Goal: Information Seeking & Learning: Learn about a topic

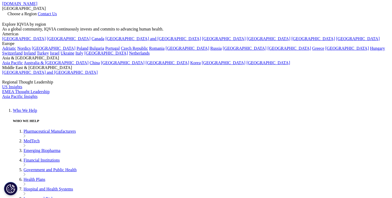
scroll to position [160, 0]
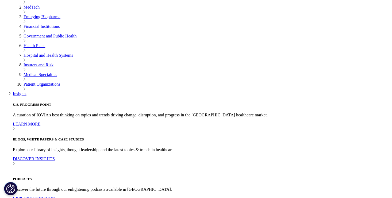
drag, startPoint x: 196, startPoint y: 85, endPoint x: 273, endPoint y: 87, distance: 77.3
copy p "Maximum Fair Price (MFP) negotiations"
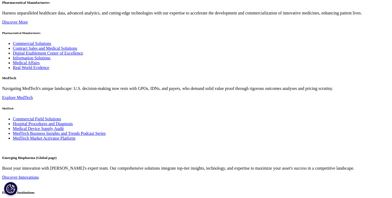
scroll to position [882, 0]
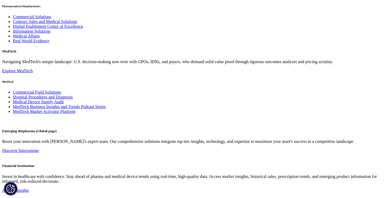
drag, startPoint x: 219, startPoint y: 97, endPoint x: 215, endPoint y: 108, distance: 11.4
copy p "For many molecules, the negative drag will be enough to tip into asset cancella…"
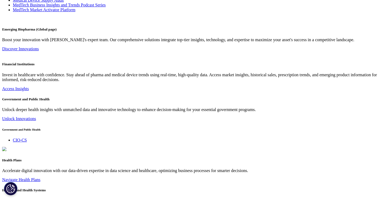
scroll to position [989, 0]
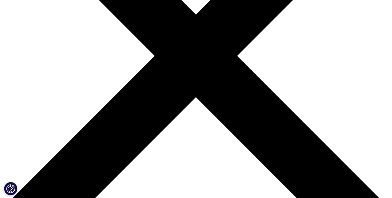
scroll to position [160, 0]
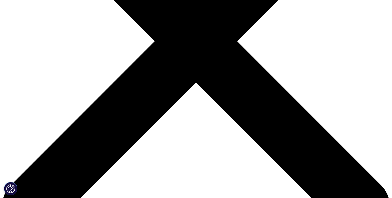
drag, startPoint x: 128, startPoint y: 129, endPoint x: 203, endPoint y: 129, distance: 75.4
copy p "shorten a product’s economic lifecycle"
drag, startPoint x: 92, startPoint y: 135, endPoint x: 247, endPoint y: 134, distance: 154.8
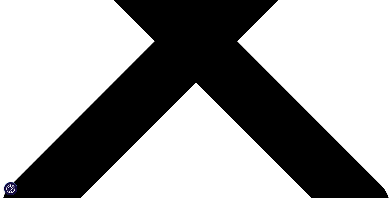
copy p "at nine years for small molecule drugs and 13 years for large molecule drugs."
drag, startPoint x: 126, startPoint y: 142, endPoint x: 246, endPoint y: 139, distance: 119.8
copy p "act as a new Loss of Exclusivity date in the Medicare channel"
drag, startPoint x: 149, startPoint y: 167, endPoint x: 193, endPoint y: 165, distance: 43.9
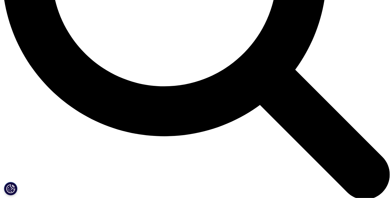
scroll to position [588, 0]
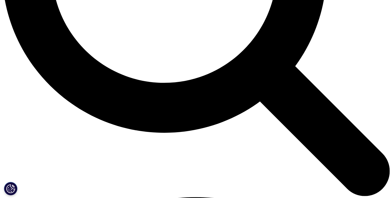
drag, startPoint x: 151, startPoint y: 108, endPoint x: 221, endPoint y: 115, distance: 70.2
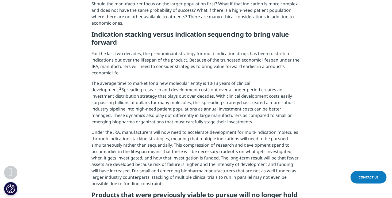
copy p "For multi-indication drugs, launching into a high need, but potentially smaller…"
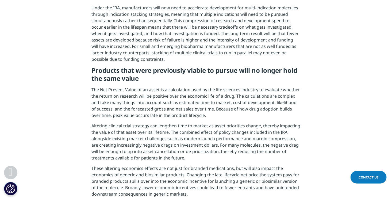
scroll to position [722, 0]
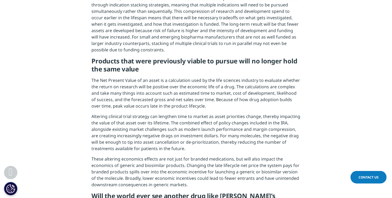
drag, startPoint x: 167, startPoint y: 84, endPoint x: 240, endPoint y: 107, distance: 76.5
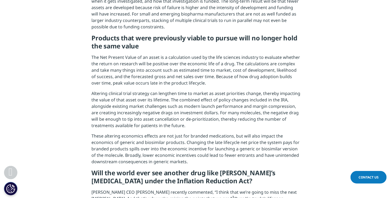
scroll to position [775, 0]
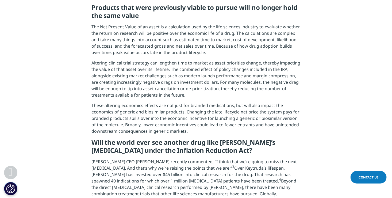
drag, startPoint x: 198, startPoint y: 73, endPoint x: 170, endPoint y: 80, distance: 28.8
copy p "multiple indications will need to be pursued simultaneously rather than sequent…"
